Goal: Navigation & Orientation: Go to known website

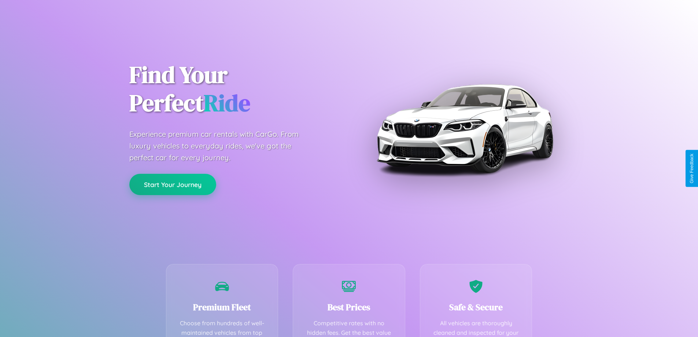
click at [173, 184] on button "Start Your Journey" at bounding box center [172, 184] width 87 height 21
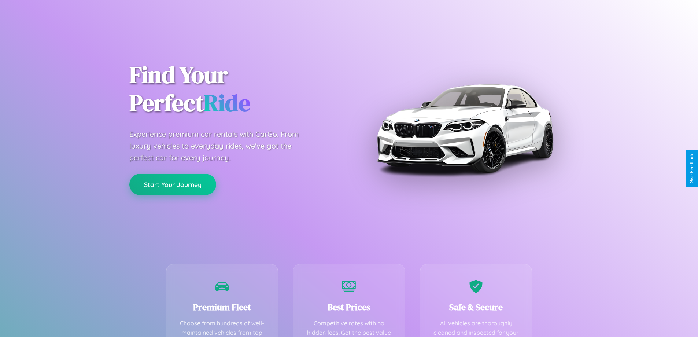
click at [173, 184] on button "Start Your Journey" at bounding box center [172, 184] width 87 height 21
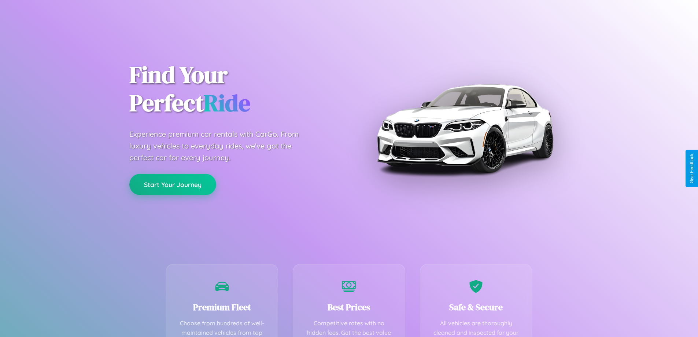
click at [173, 184] on button "Start Your Journey" at bounding box center [172, 184] width 87 height 21
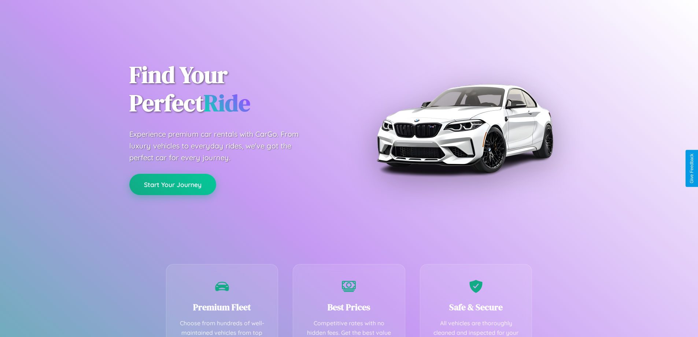
click at [173, 184] on button "Start Your Journey" at bounding box center [172, 184] width 87 height 21
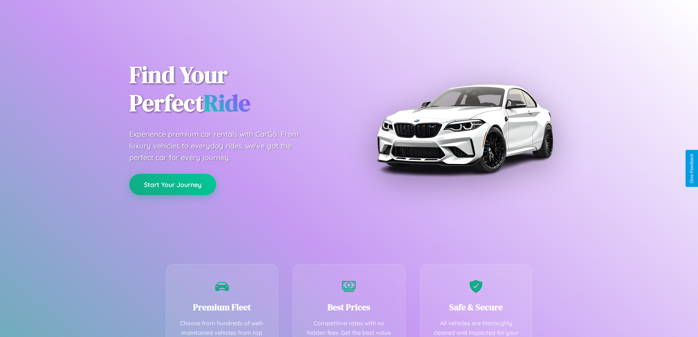
click at [173, 184] on button "Start Your Journey" at bounding box center [172, 184] width 87 height 21
